Goal: Task Accomplishment & Management: Complete application form

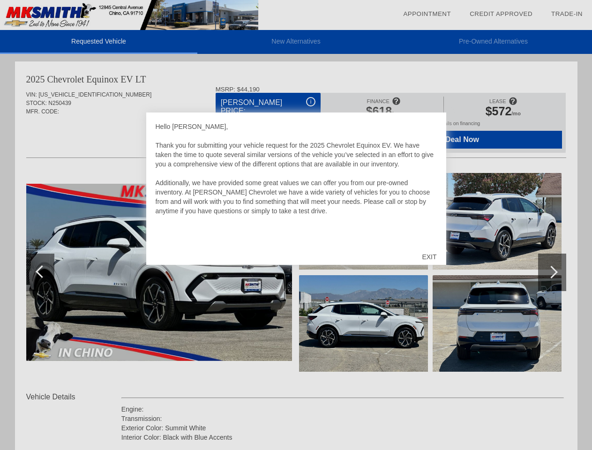
click at [427, 14] on link "Appointment" at bounding box center [427, 13] width 48 height 7
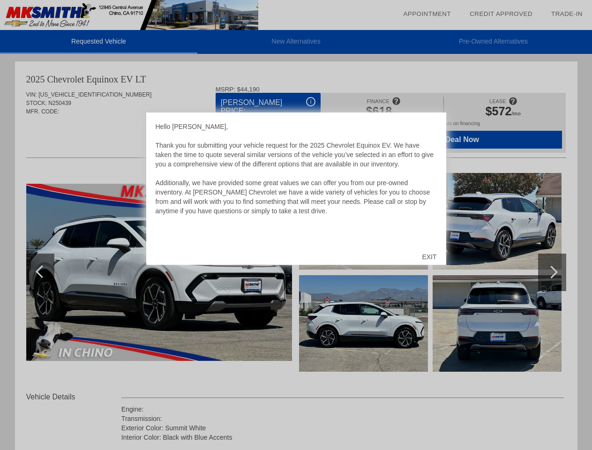
click at [429, 257] on div "EXIT" at bounding box center [429, 257] width 33 height 28
